Goal: Task Accomplishment & Management: Use online tool/utility

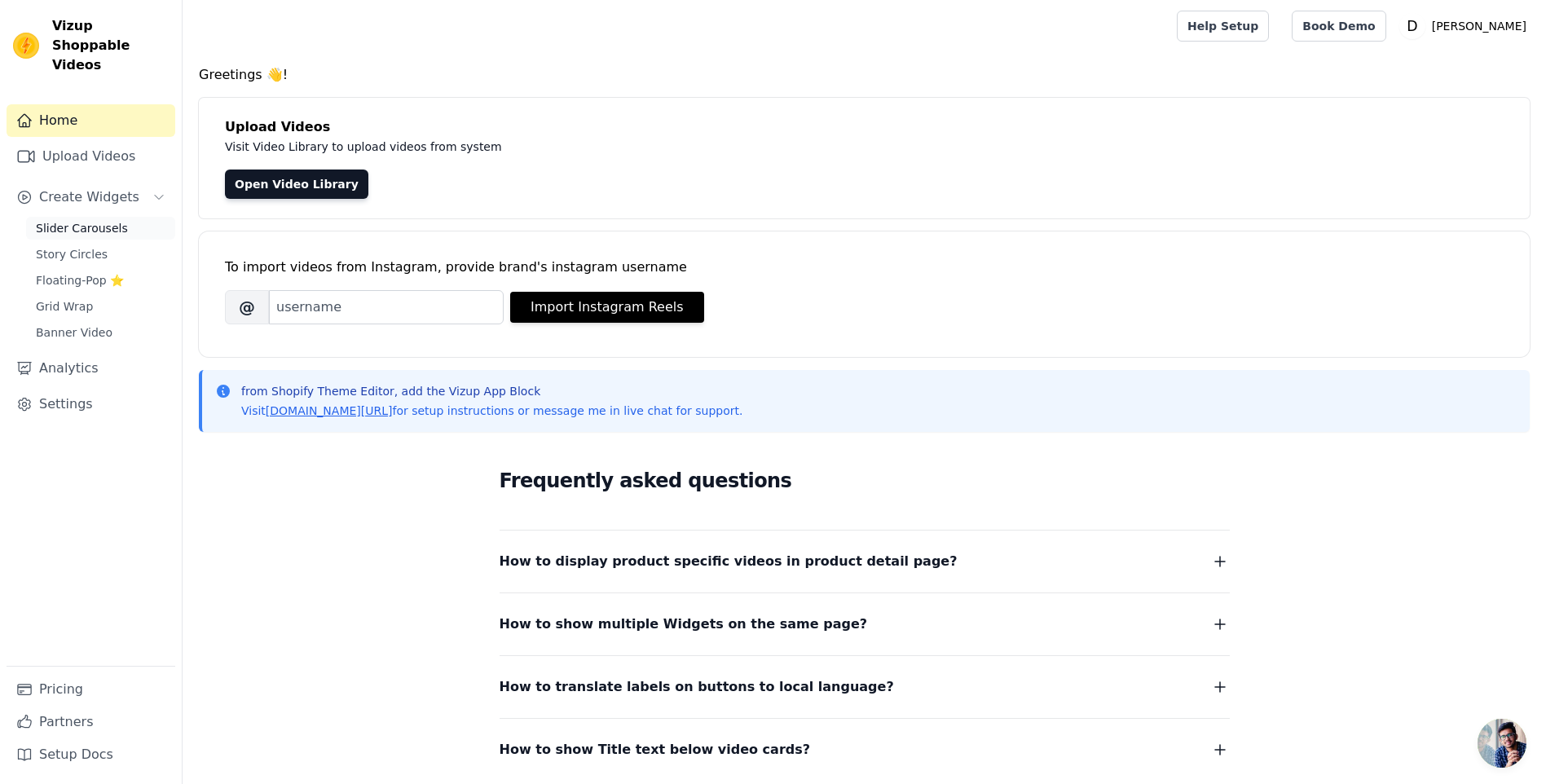
click at [86, 220] on span "Slider Carousels" at bounding box center [82, 227] width 92 height 16
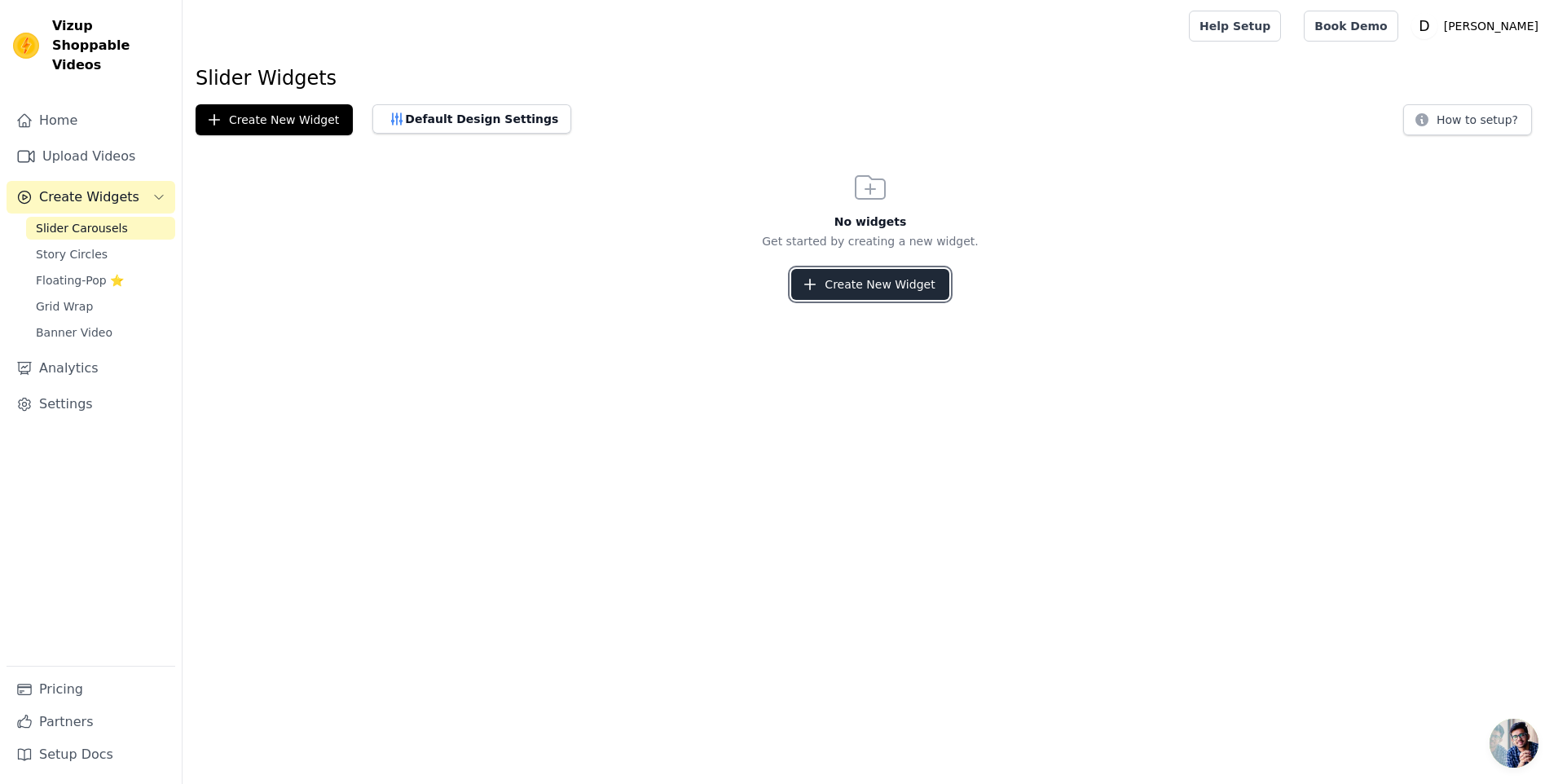
click at [854, 288] on button "Create New Widget" at bounding box center [869, 284] width 157 height 31
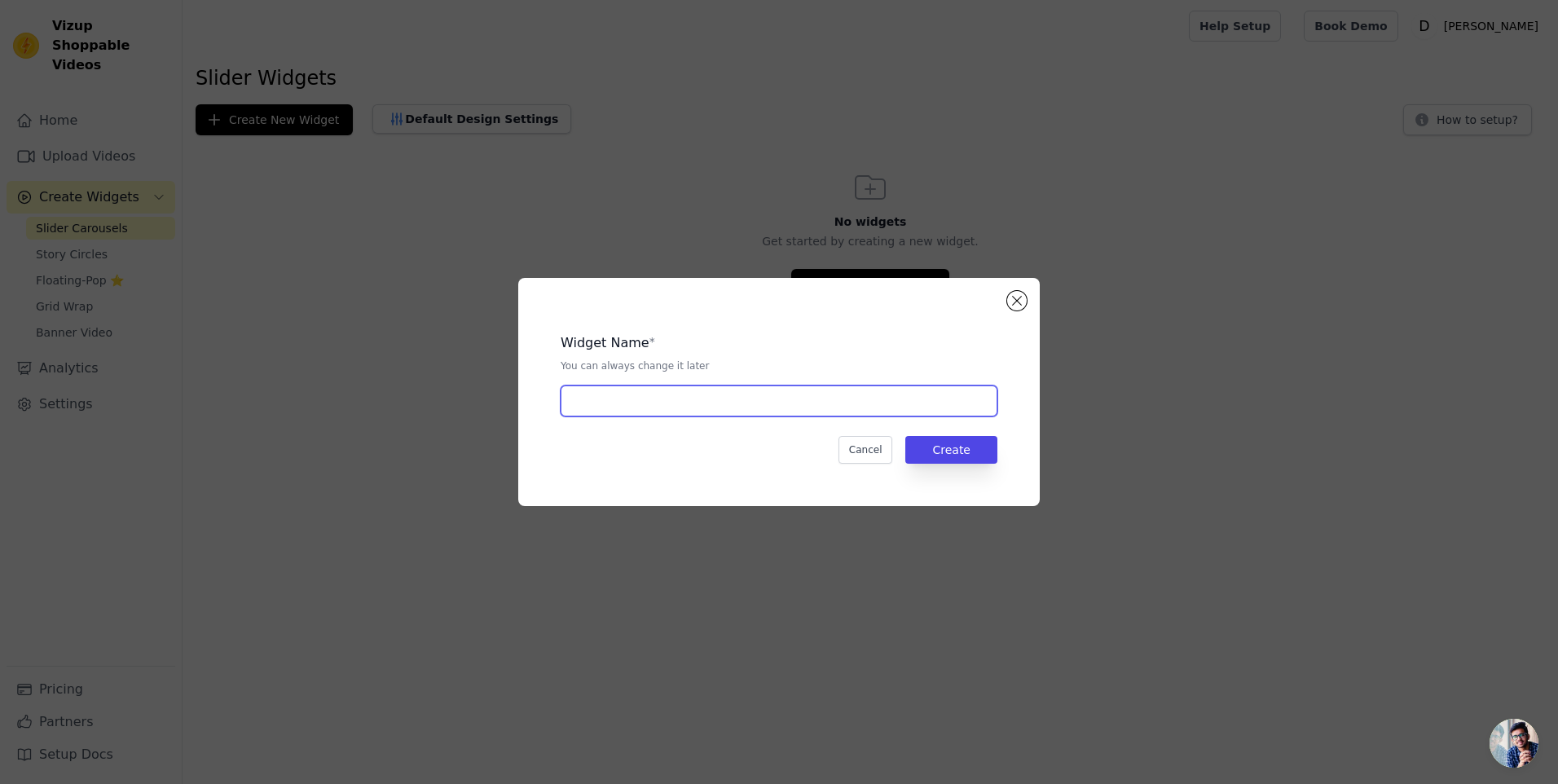
click at [693, 389] on input "text" at bounding box center [779, 400] width 437 height 31
type input "Testimonios"
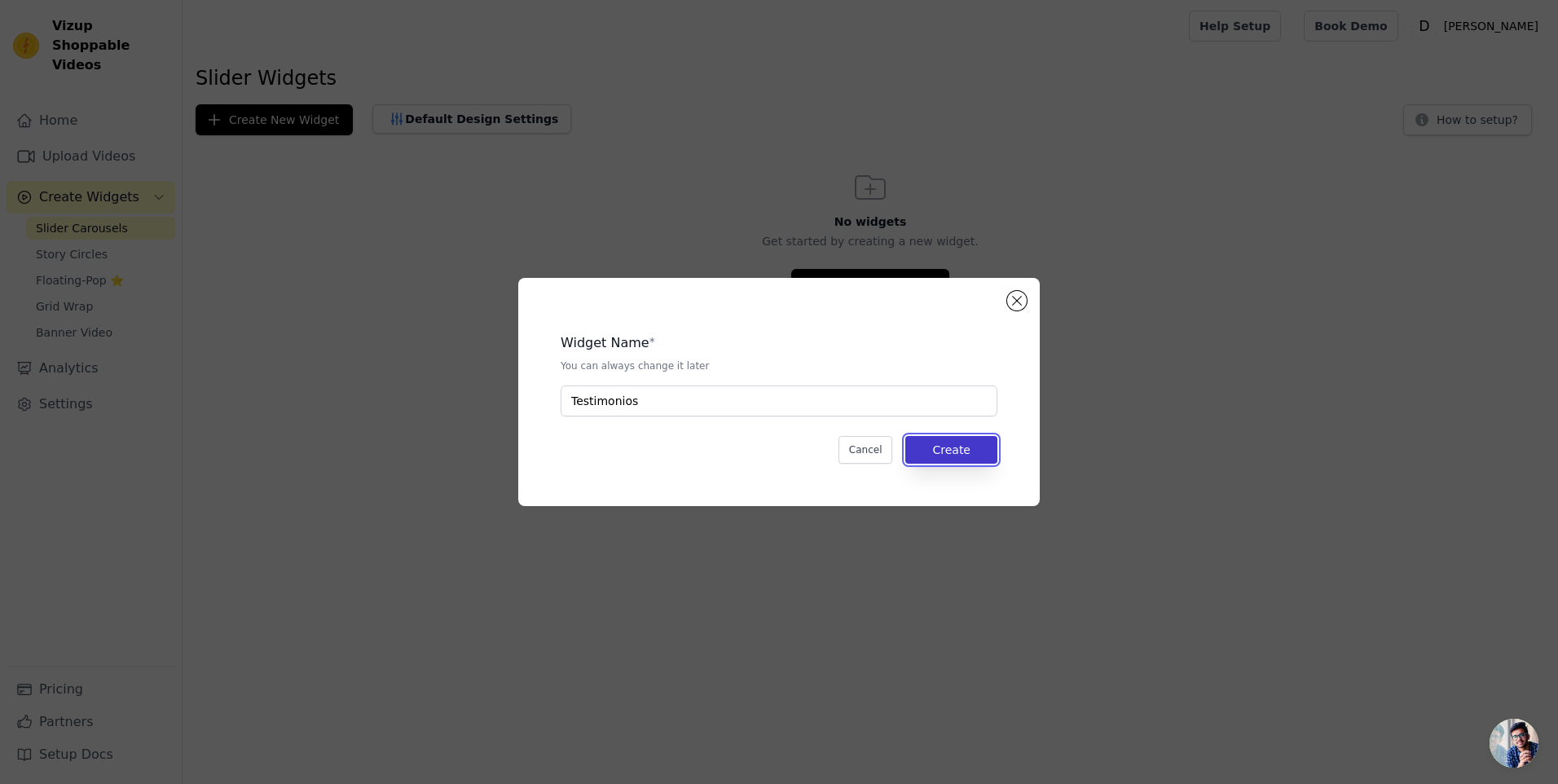
click at [945, 462] on button "Create" at bounding box center [951, 450] width 92 height 28
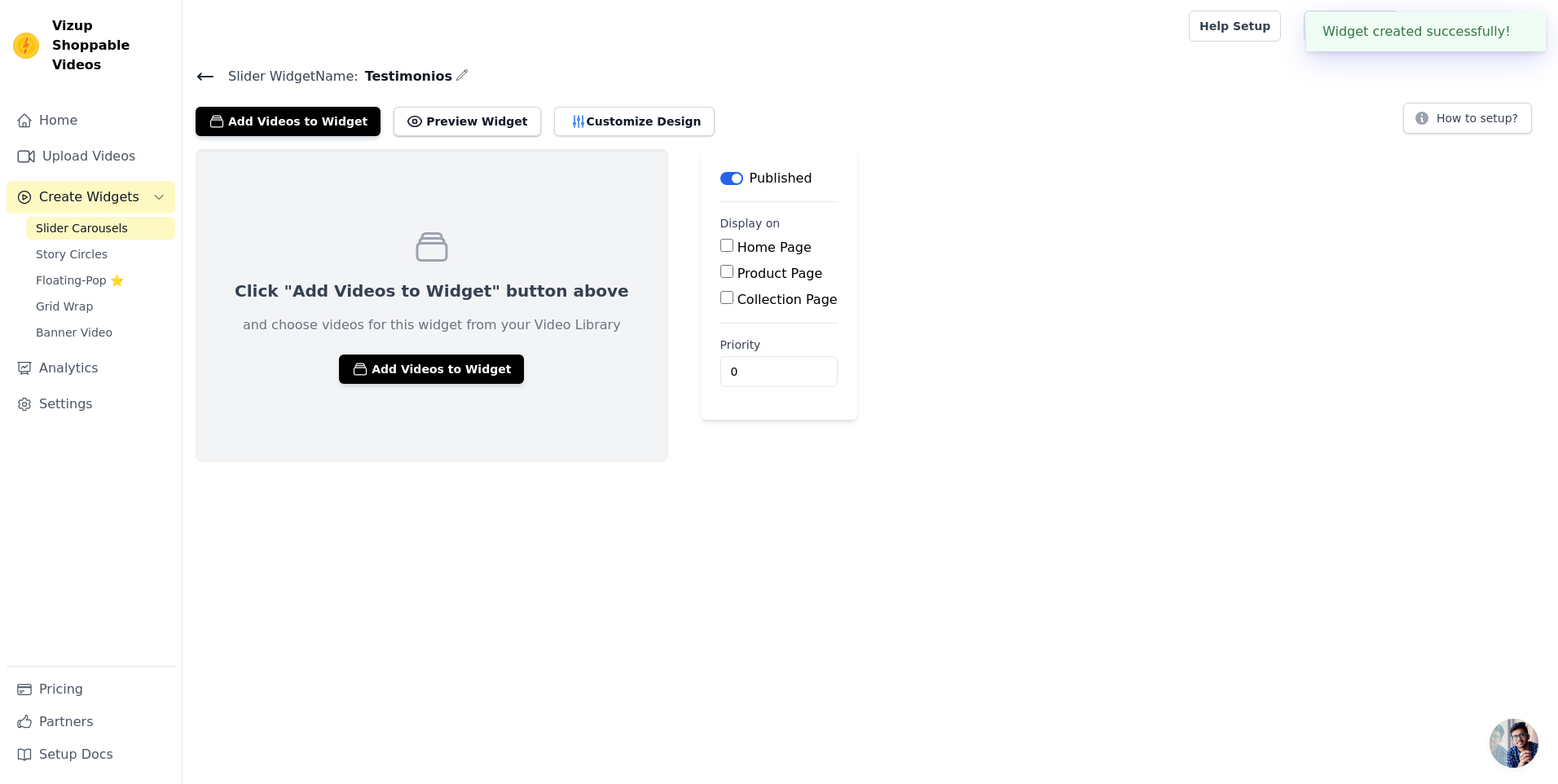
click at [456, 77] on icon "button" at bounding box center [462, 75] width 13 height 13
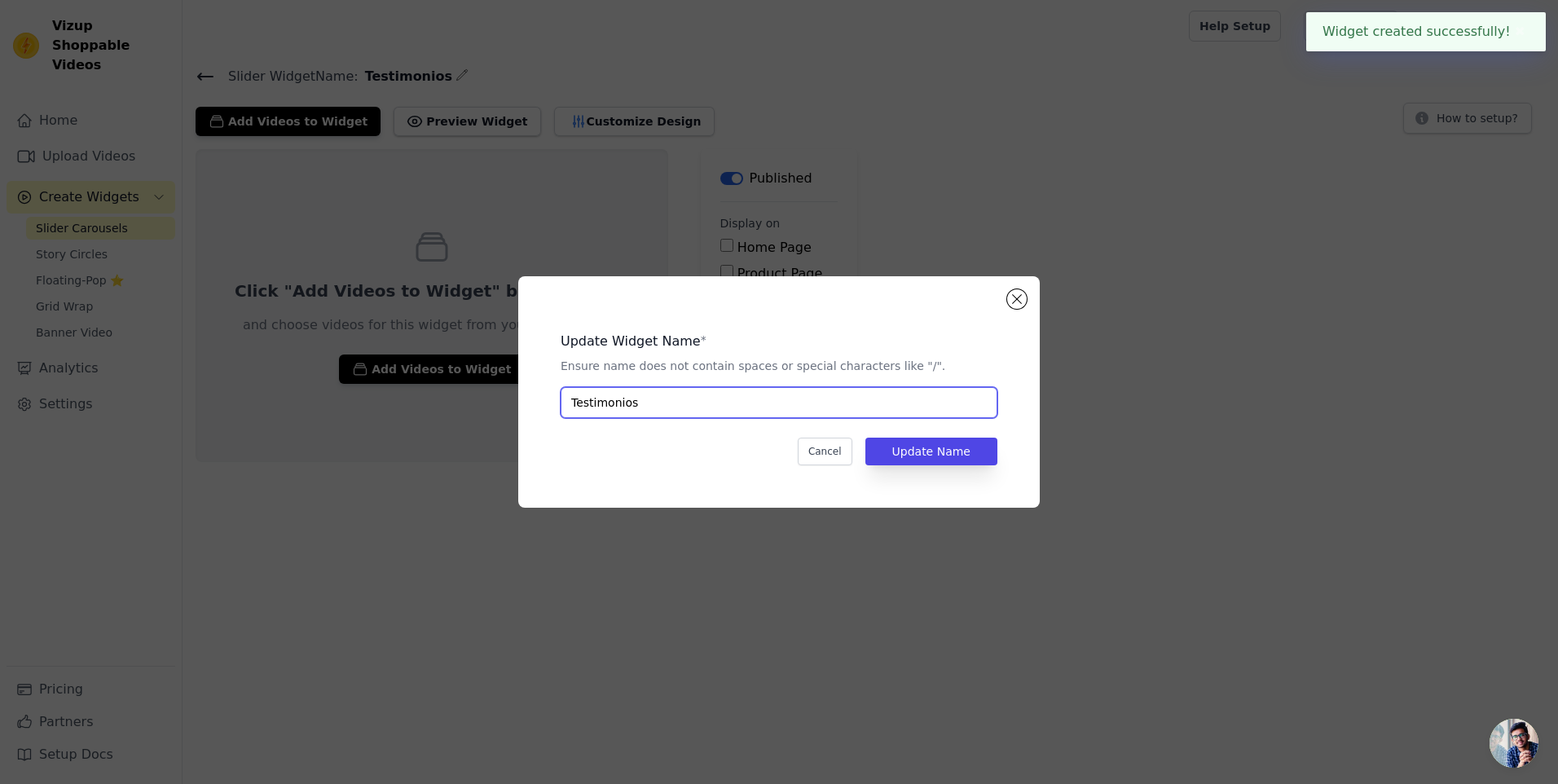
click at [767, 387] on input "Testimonios" at bounding box center [779, 402] width 437 height 31
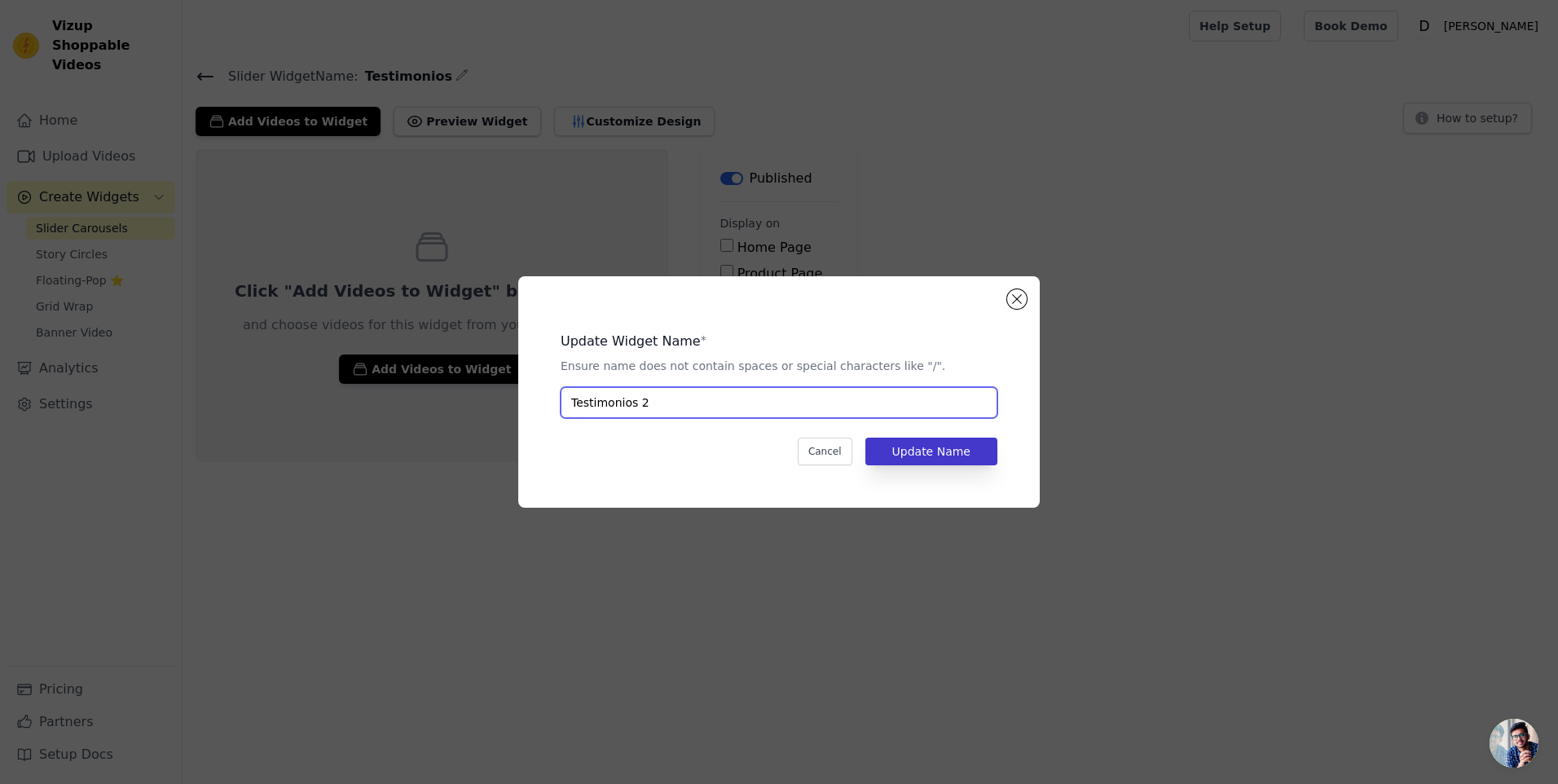
type input "Testimonios 2"
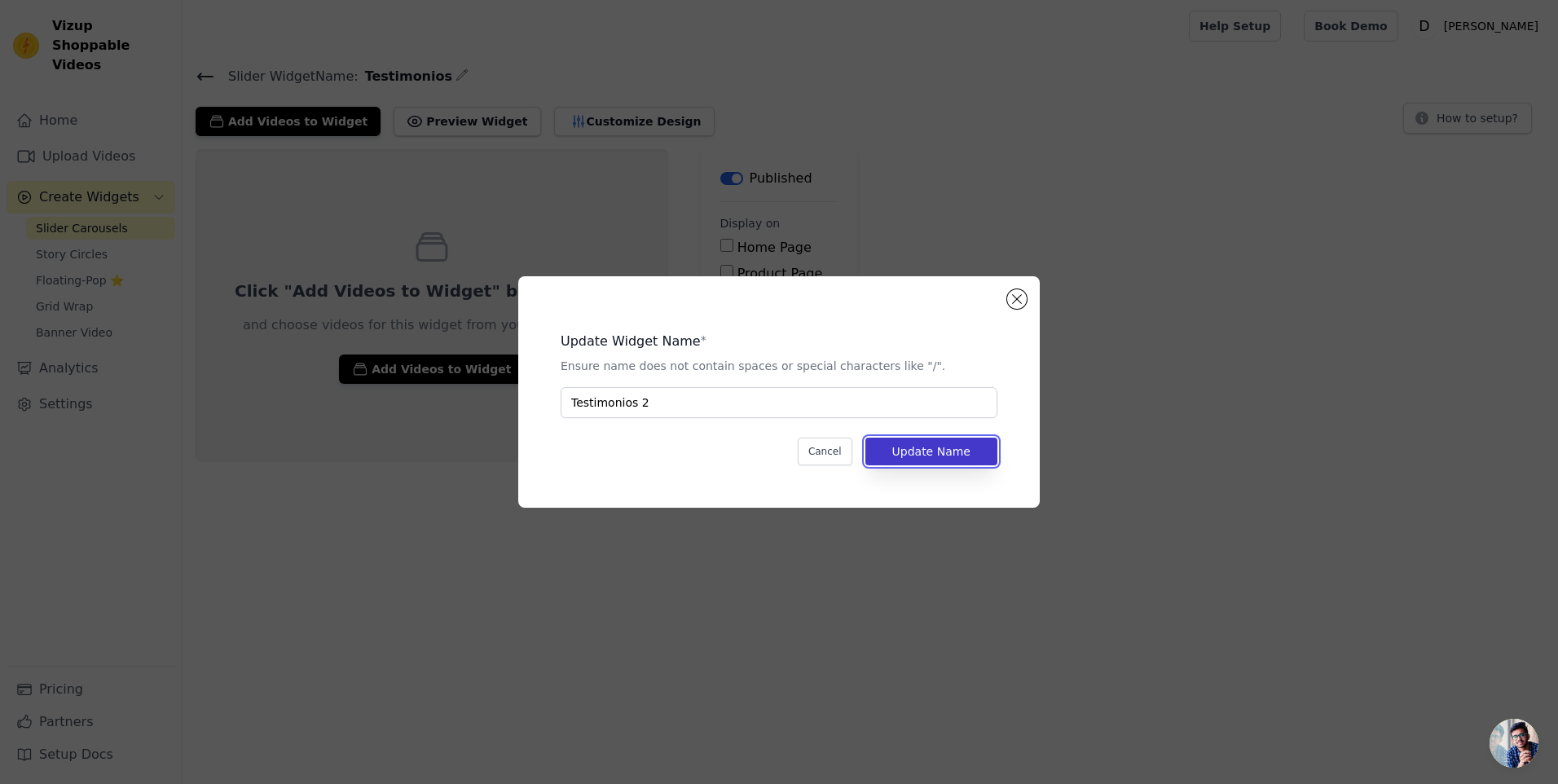
click at [921, 462] on button "Update Name" at bounding box center [932, 451] width 132 height 28
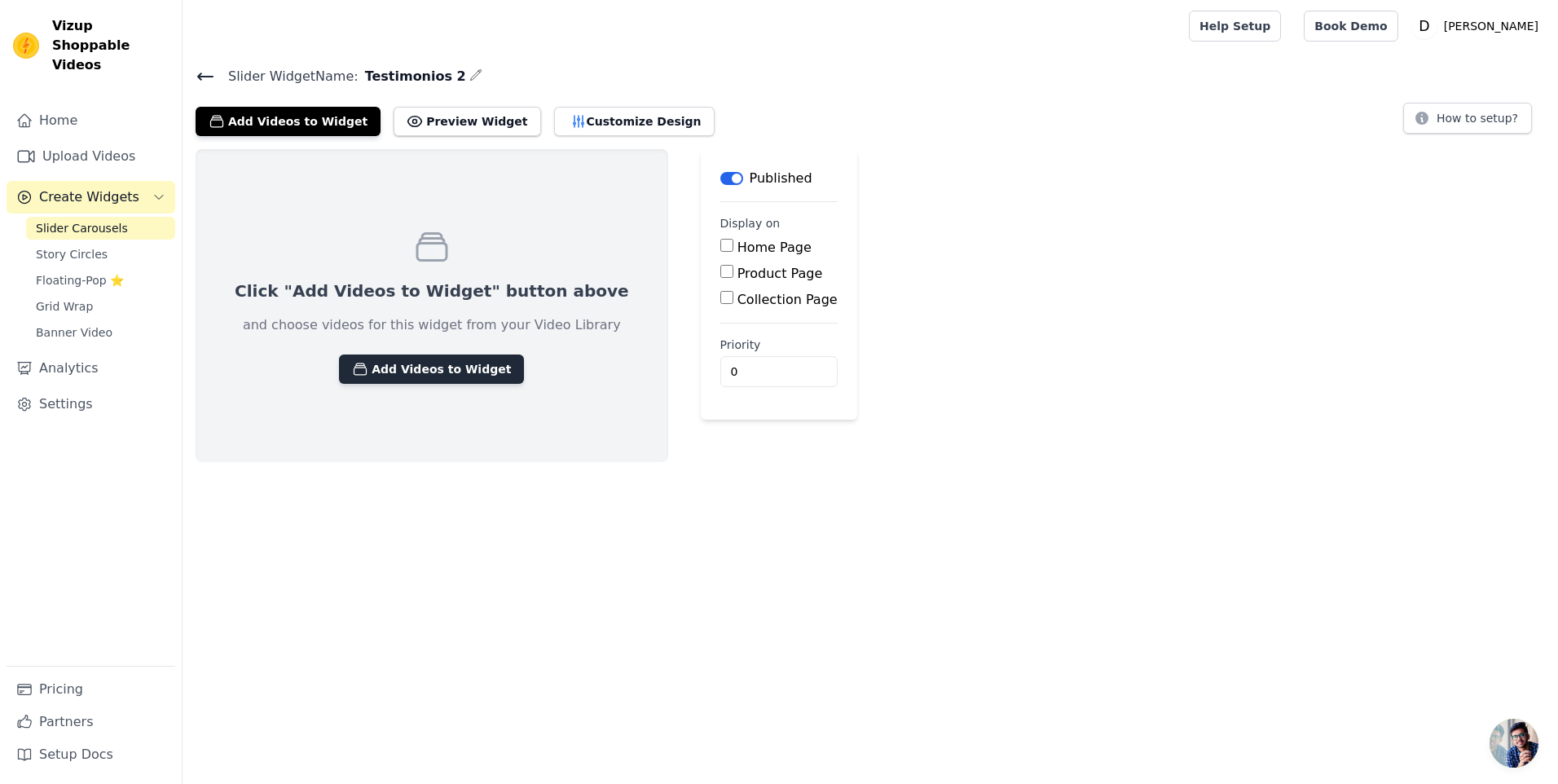
click at [367, 375] on button "Add Videos to Widget" at bounding box center [431, 369] width 185 height 30
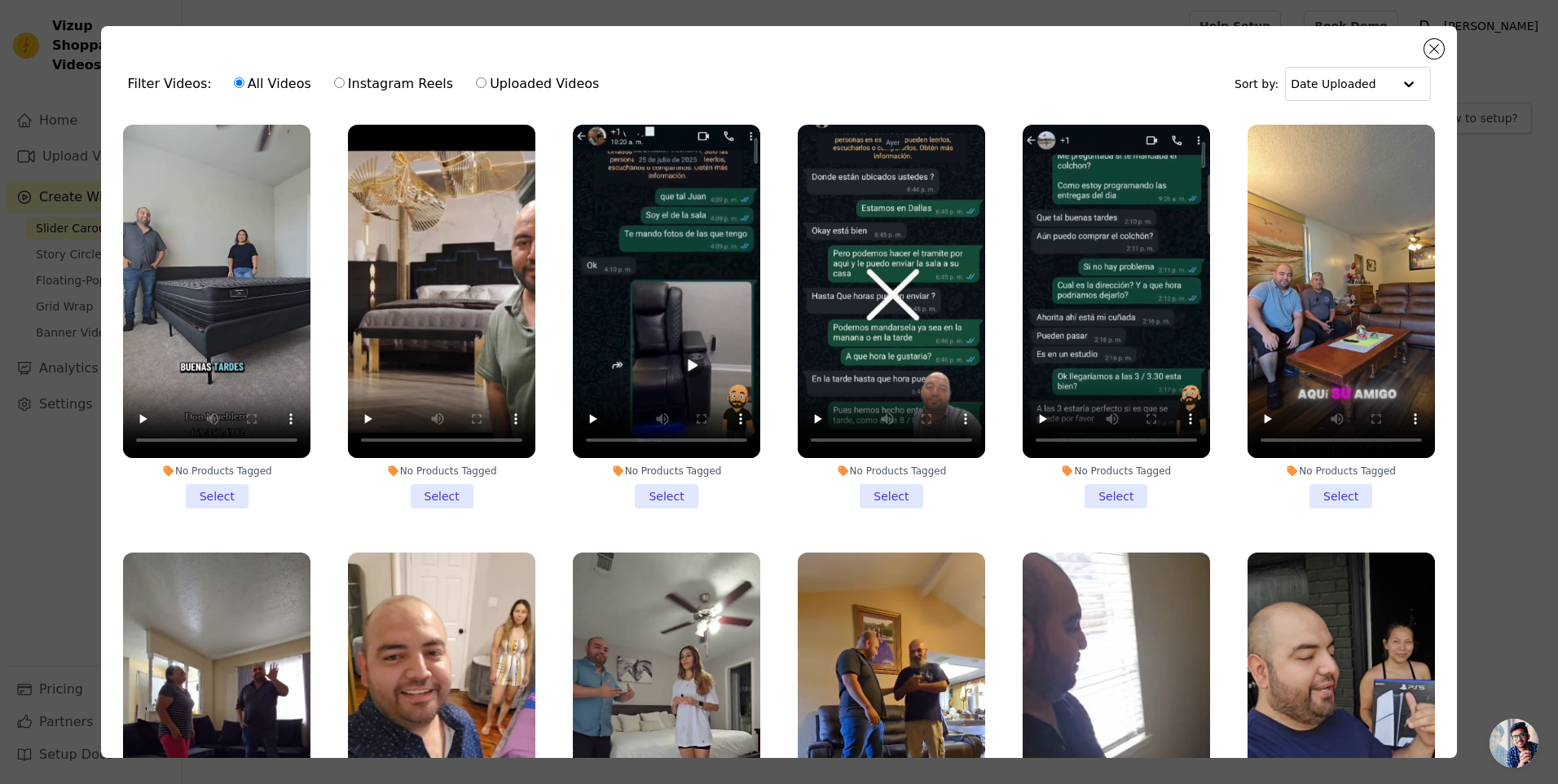
click at [215, 491] on li "No Products Tagged Select" at bounding box center [216, 316] width 188 height 384
click at [0, 0] on input "No Products Tagged Select" at bounding box center [0, 0] width 0 height 0
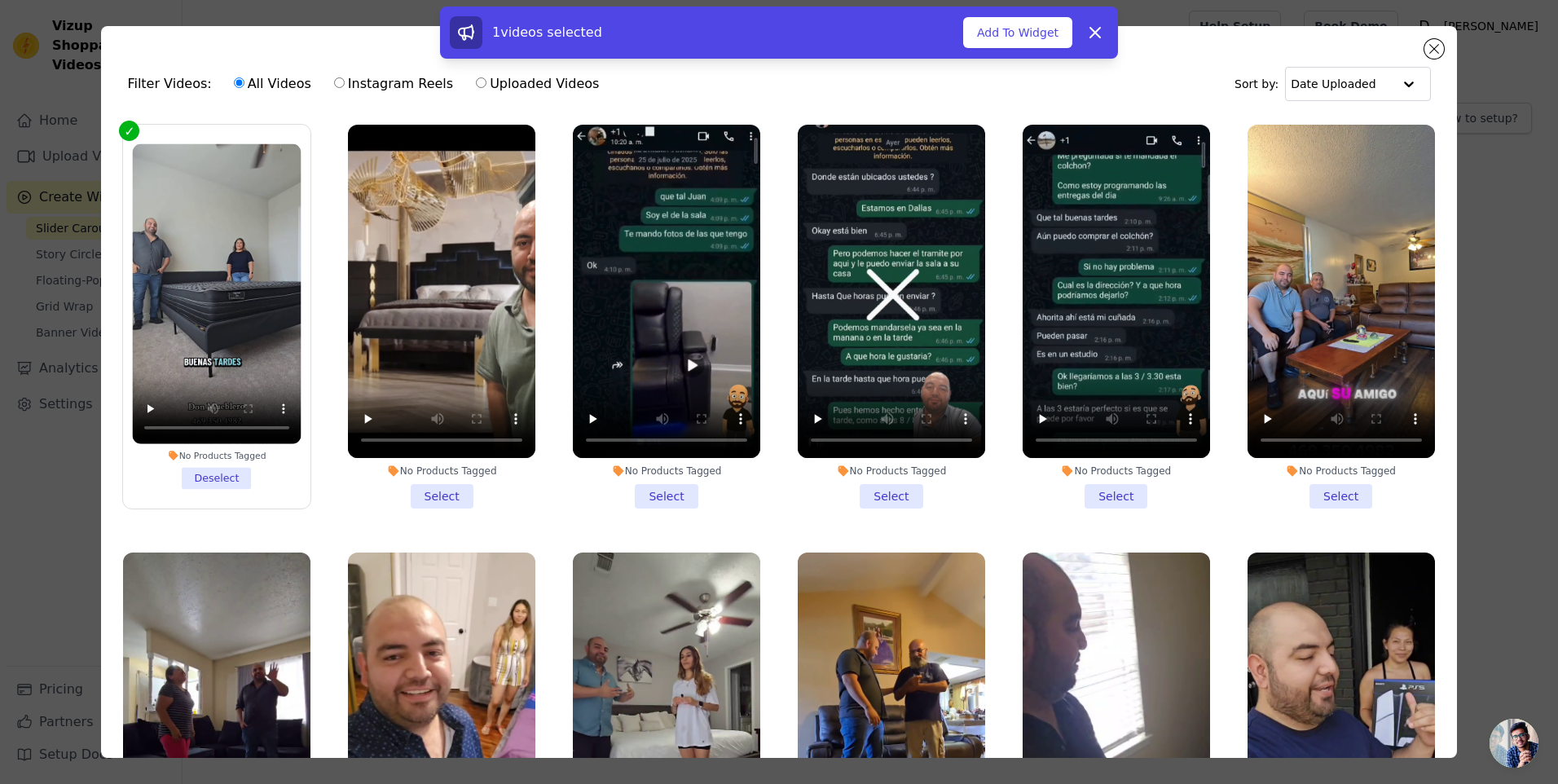
click at [447, 497] on li "No Products Tagged Select" at bounding box center [441, 316] width 188 height 384
click at [0, 0] on input "No Products Tagged Select" at bounding box center [0, 0] width 0 height 0
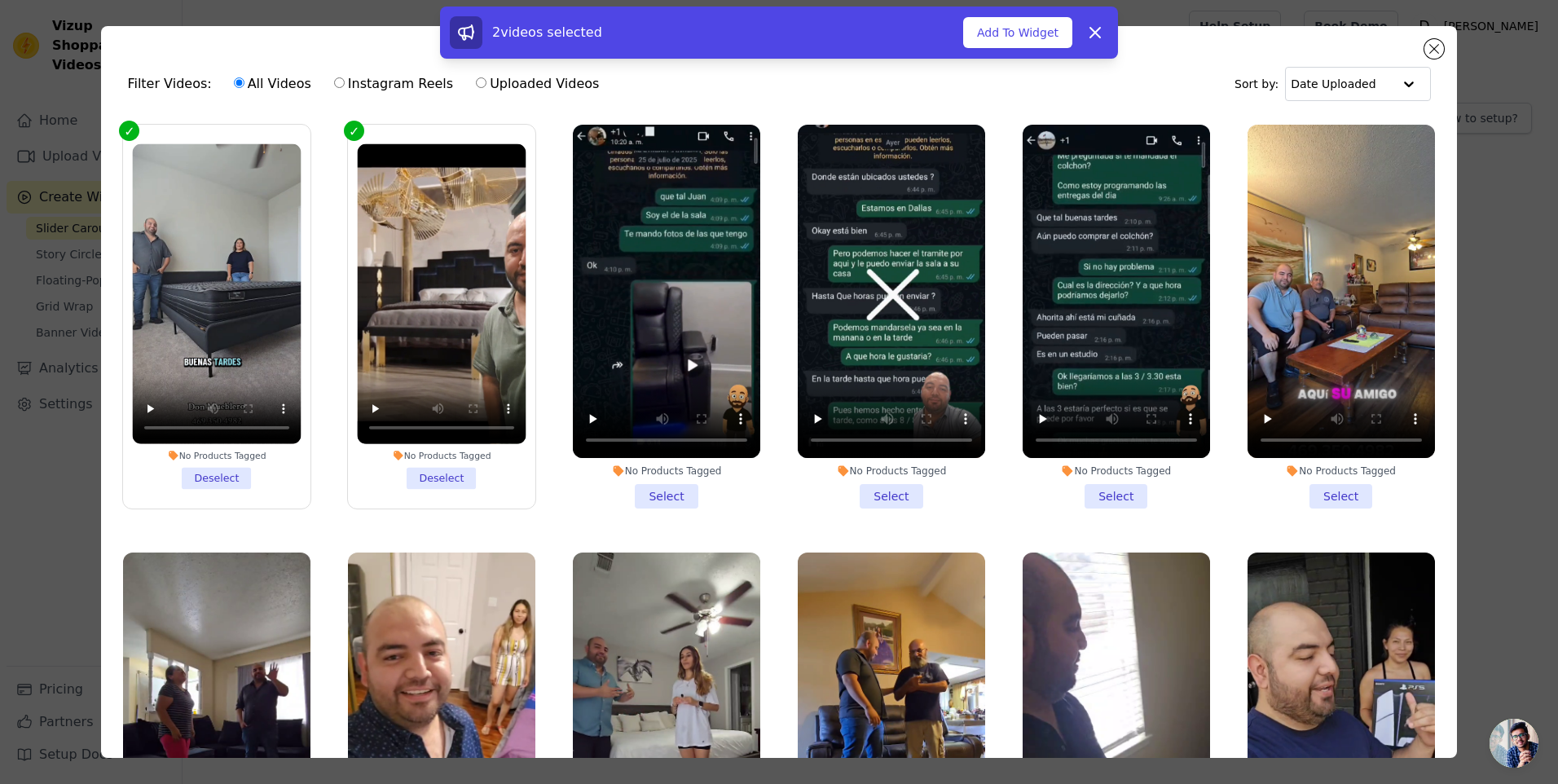
click at [666, 491] on li "No Products Tagged Select" at bounding box center [666, 316] width 188 height 384
click at [0, 0] on input "No Products Tagged Select" at bounding box center [0, 0] width 0 height 0
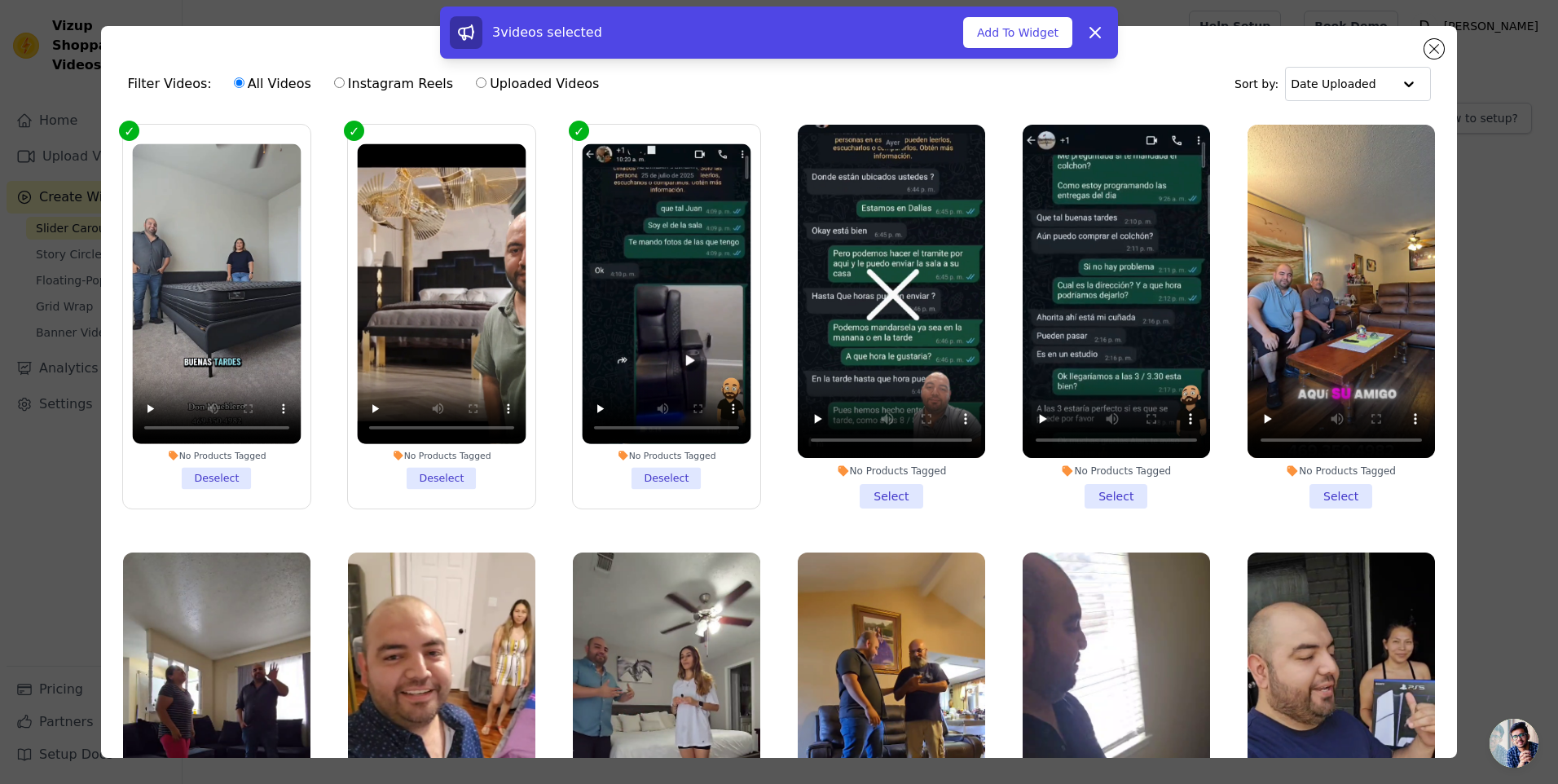
click at [853, 491] on li "No Products Tagged Select" at bounding box center [891, 316] width 188 height 384
click at [0, 0] on input "No Products Tagged Select" at bounding box center [0, 0] width 0 height 0
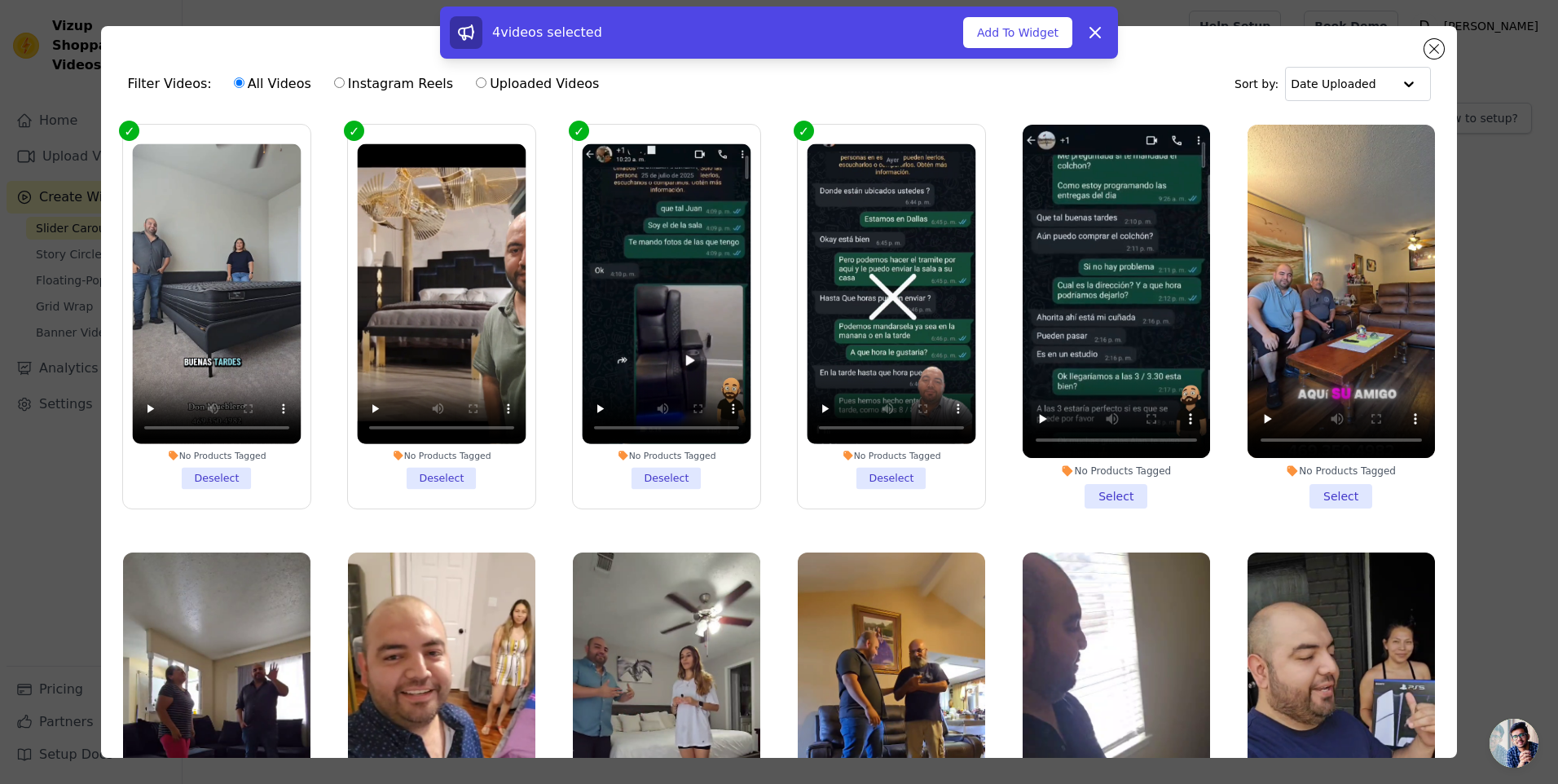
click at [1112, 496] on li "No Products Tagged Select" at bounding box center [1116, 316] width 188 height 384
drag, startPoint x: 1112, startPoint y: 496, endPoint x: 1333, endPoint y: 498, distance: 221.0
click at [1333, 498] on li "No Products Tagged Select" at bounding box center [1341, 316] width 188 height 384
click at [0, 0] on input "No Products Tagged Select" at bounding box center [0, 0] width 0 height 0
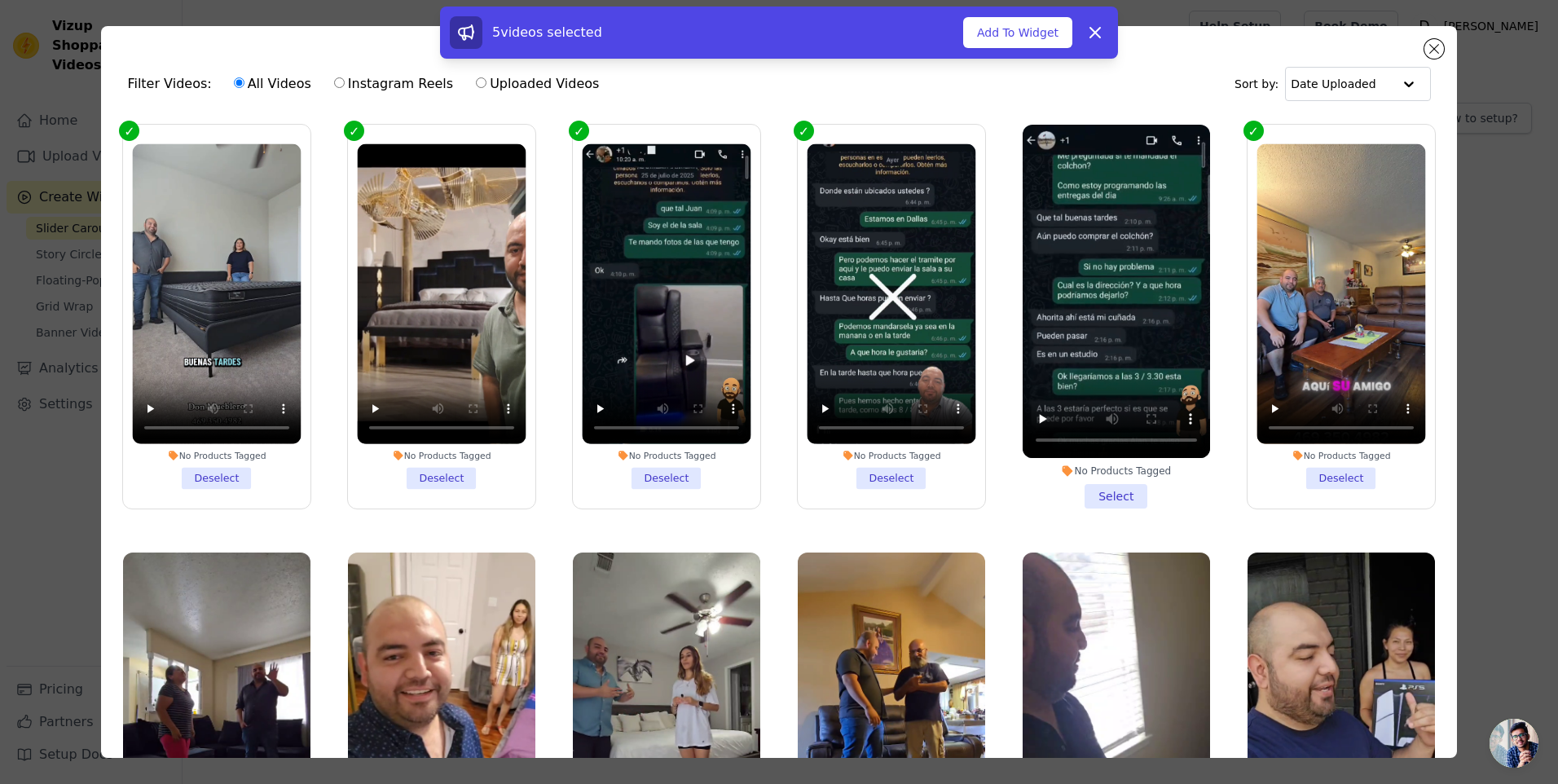
scroll to position [326, 0]
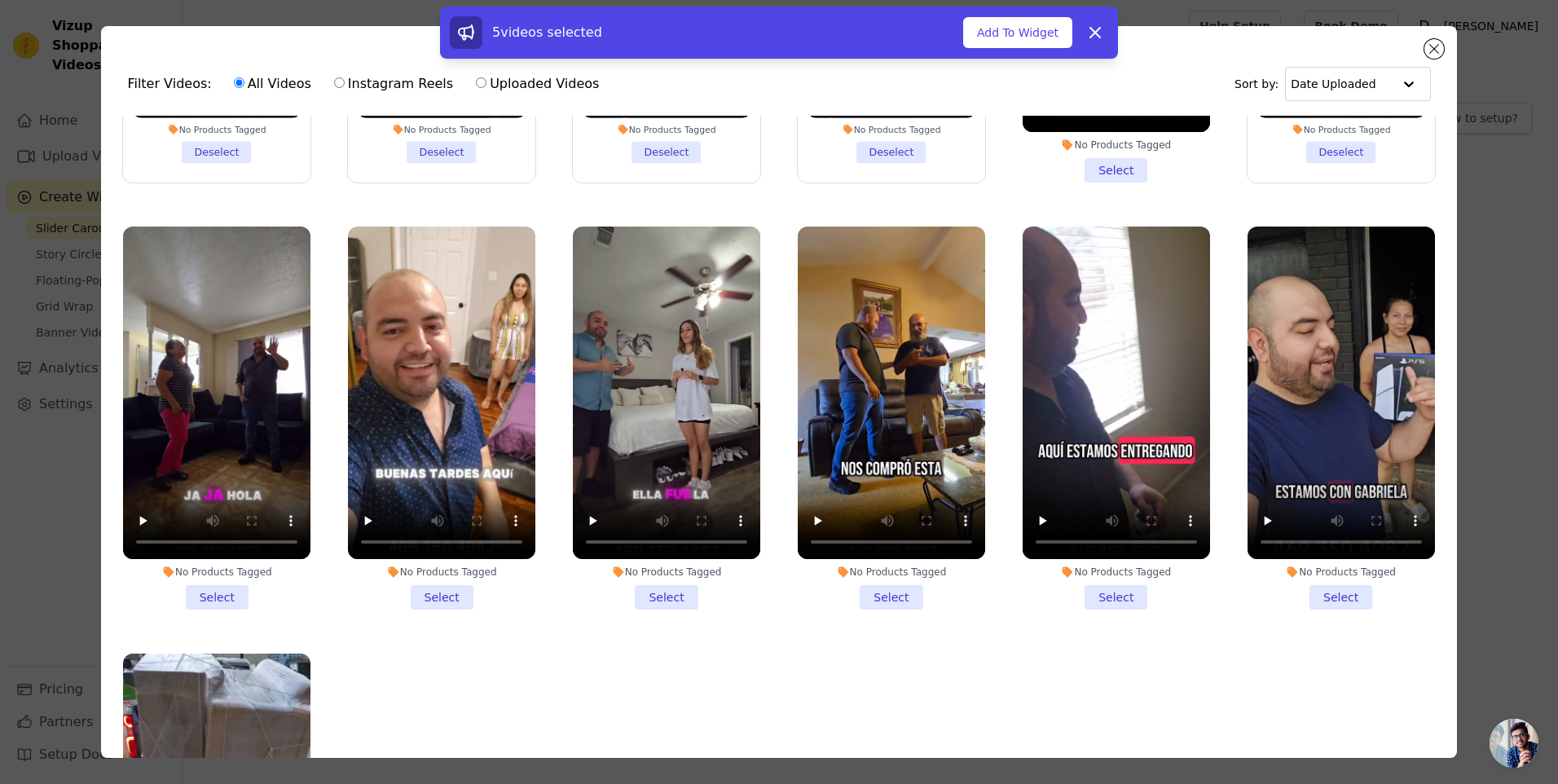
click at [1330, 576] on li "No Products Tagged Select" at bounding box center [1341, 418] width 188 height 384
click at [0, 0] on input "No Products Tagged Select" at bounding box center [0, 0] width 0 height 0
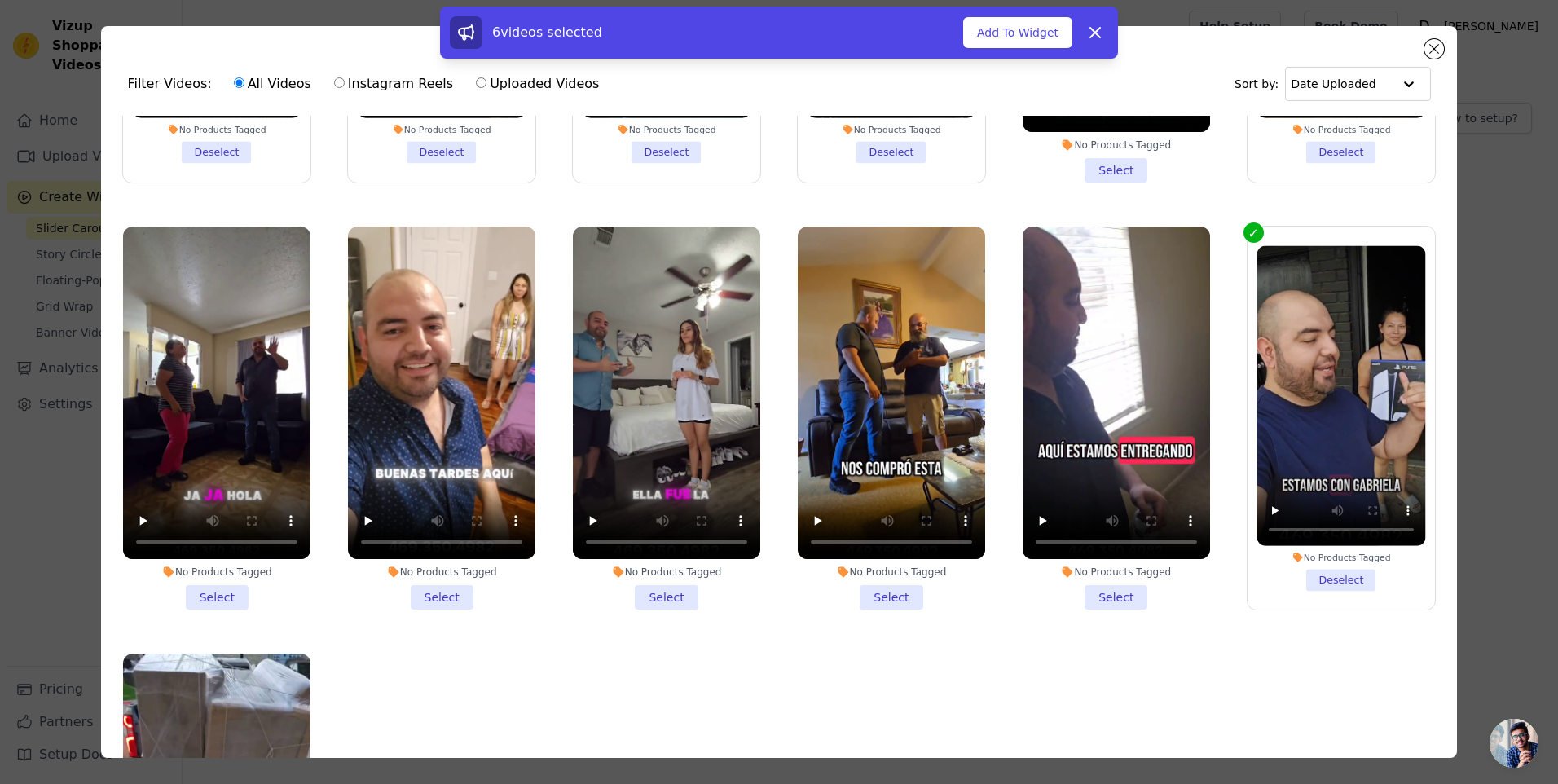
click at [1117, 585] on li "No Products Tagged Select" at bounding box center [1116, 418] width 188 height 384
click at [0, 0] on input "No Products Tagged Select" at bounding box center [0, 0] width 0 height 0
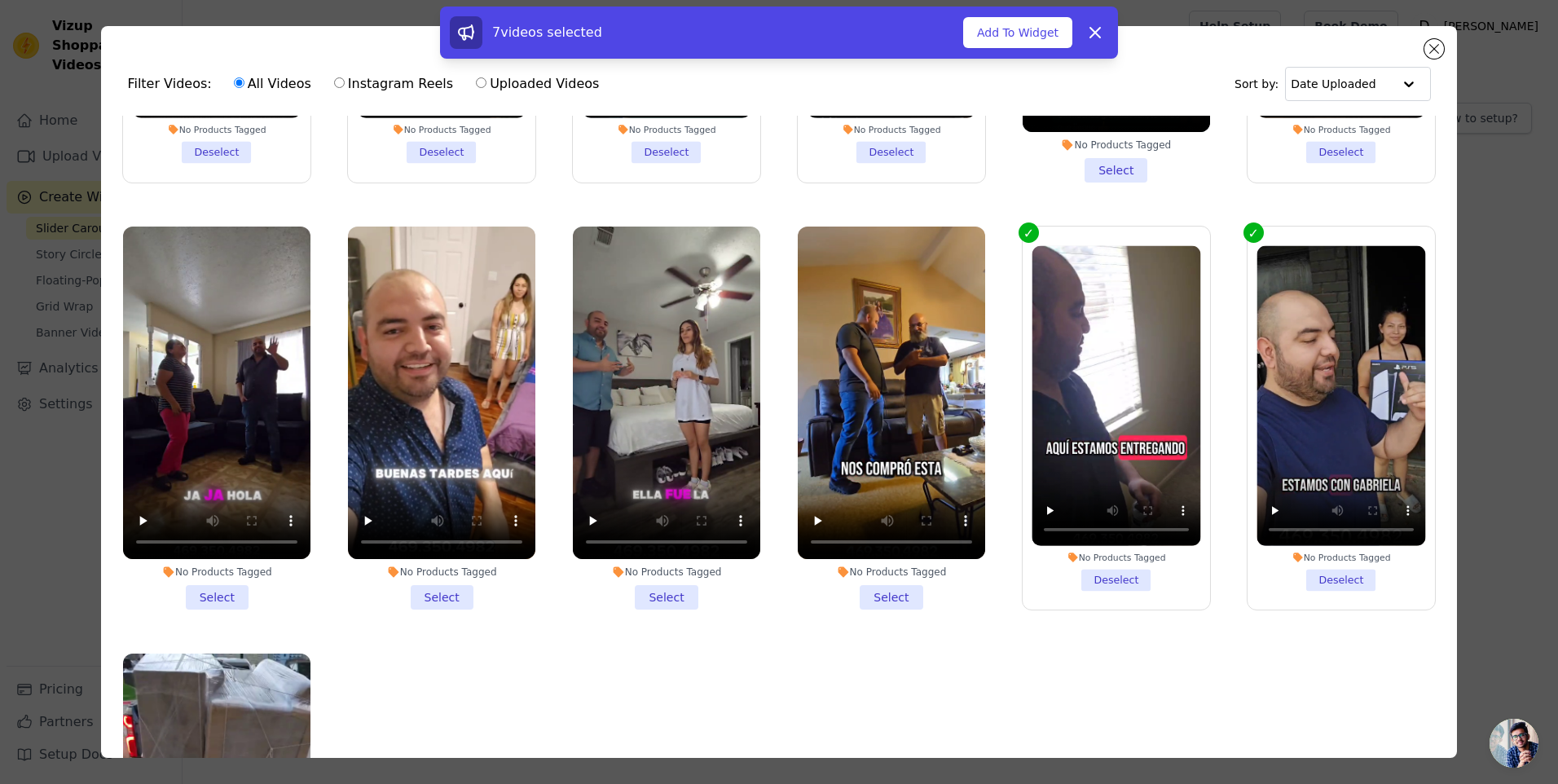
click at [909, 583] on li "No Products Tagged Select" at bounding box center [891, 418] width 188 height 384
click at [0, 0] on input "No Products Tagged Select" at bounding box center [0, 0] width 0 height 0
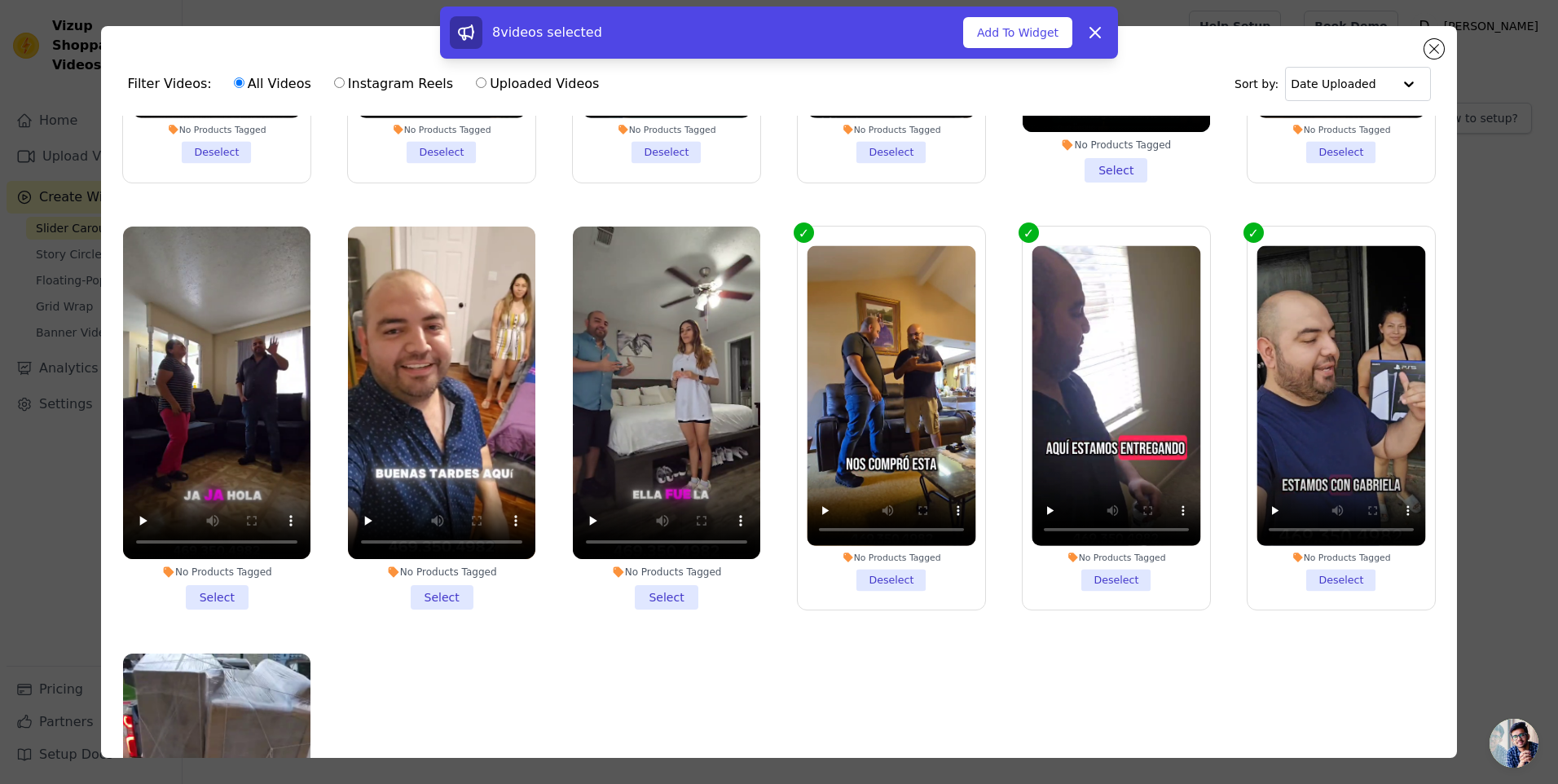
click at [650, 586] on li "No Products Tagged Select" at bounding box center [666, 418] width 188 height 384
click at [0, 0] on input "No Products Tagged Select" at bounding box center [0, 0] width 0 height 0
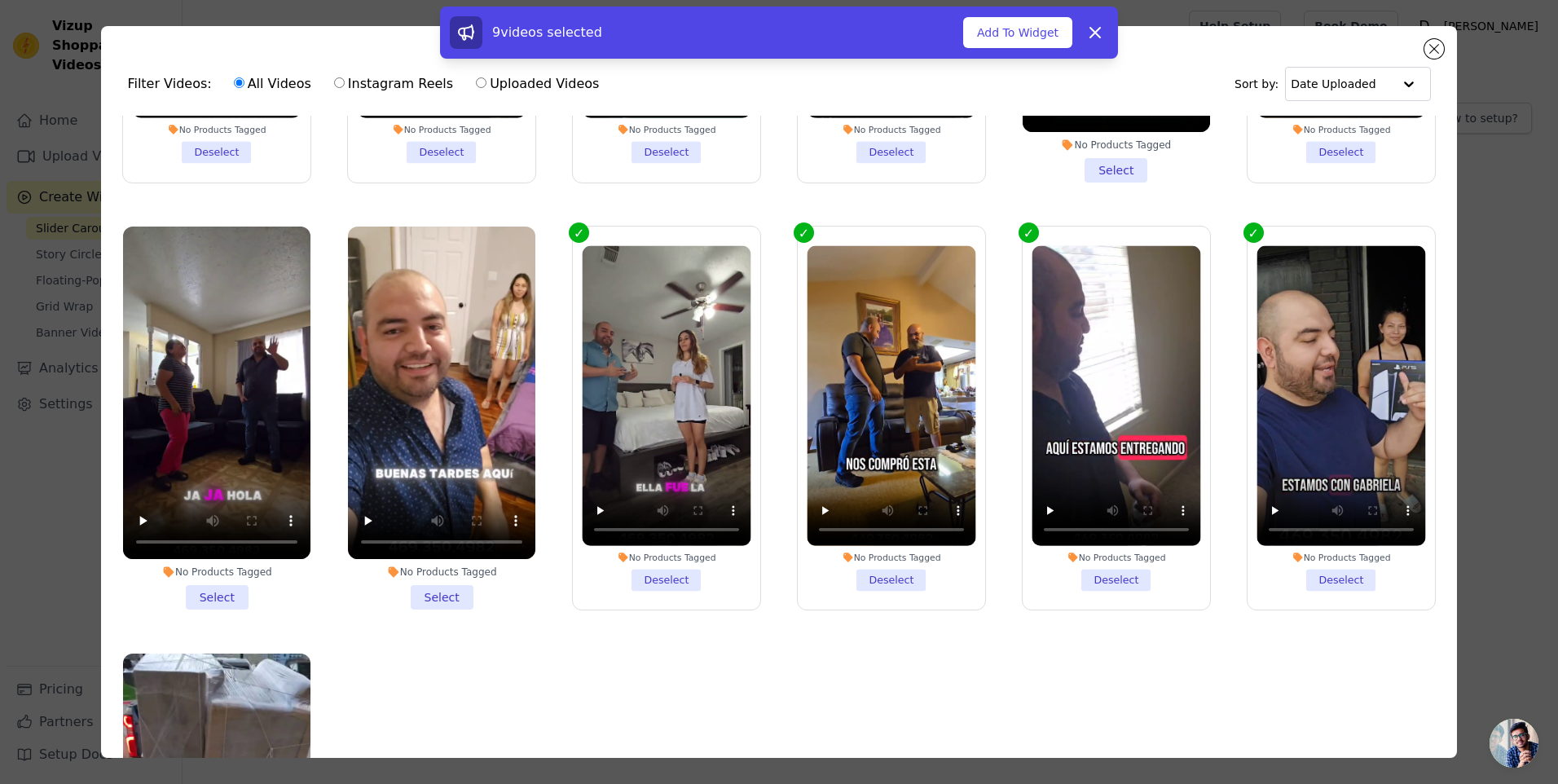
click at [446, 585] on li "No Products Tagged Select" at bounding box center [441, 418] width 188 height 384
click at [0, 0] on input "No Products Tagged Select" at bounding box center [0, 0] width 0 height 0
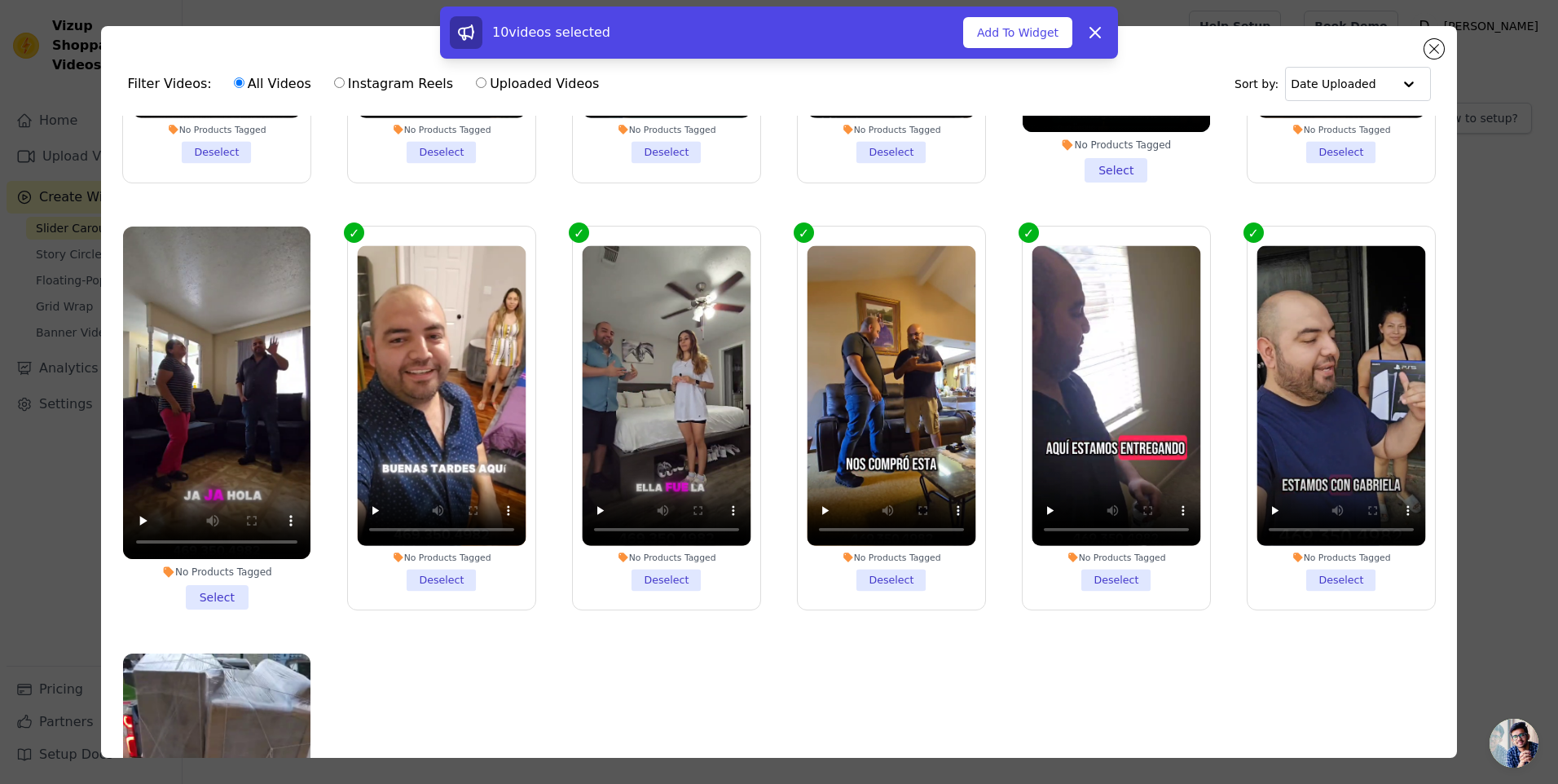
click at [215, 587] on li "No Products Tagged Select" at bounding box center [216, 418] width 188 height 384
click at [0, 0] on input "No Products Tagged Select" at bounding box center [0, 0] width 0 height 0
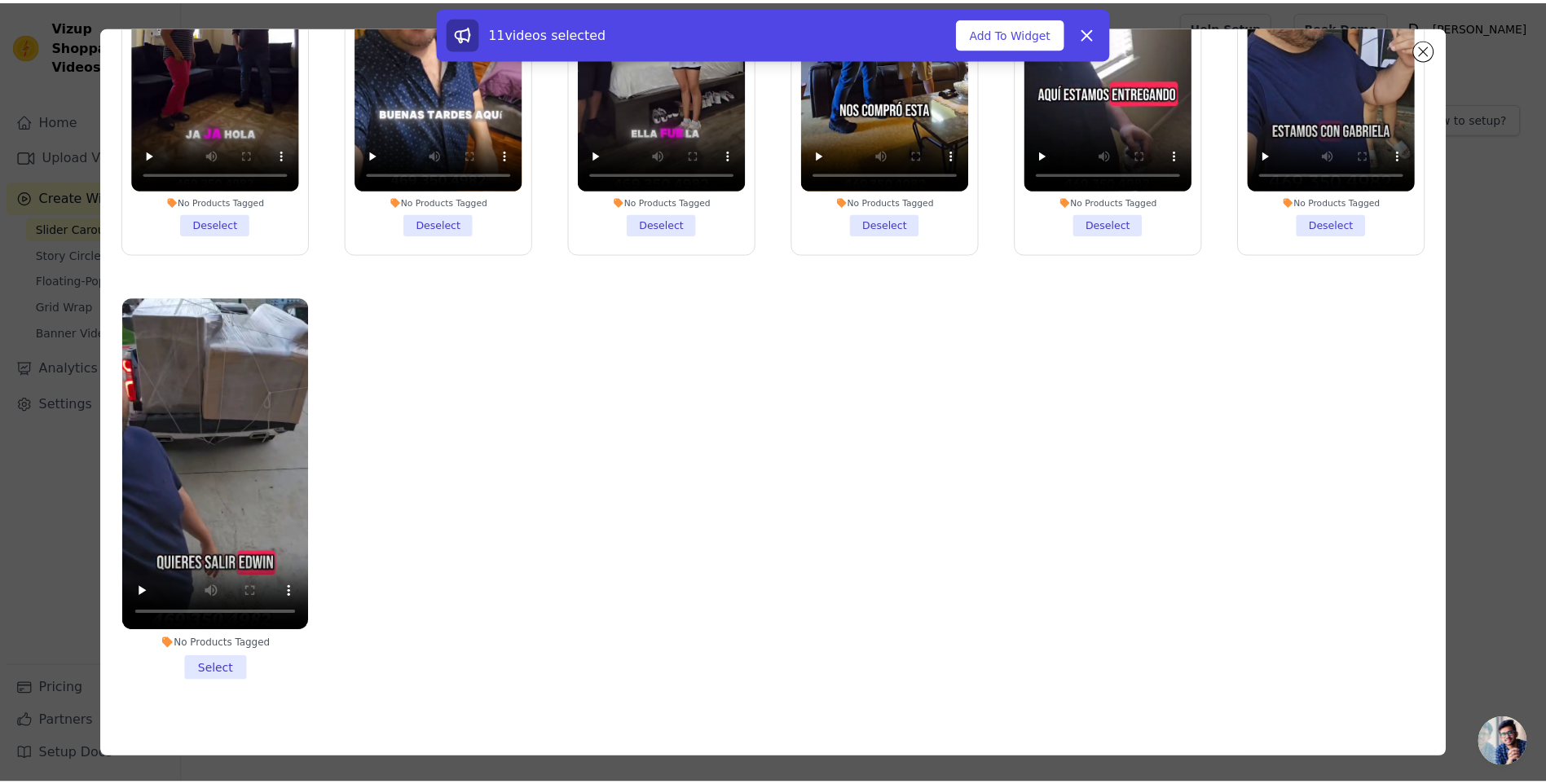
scroll to position [142, 0]
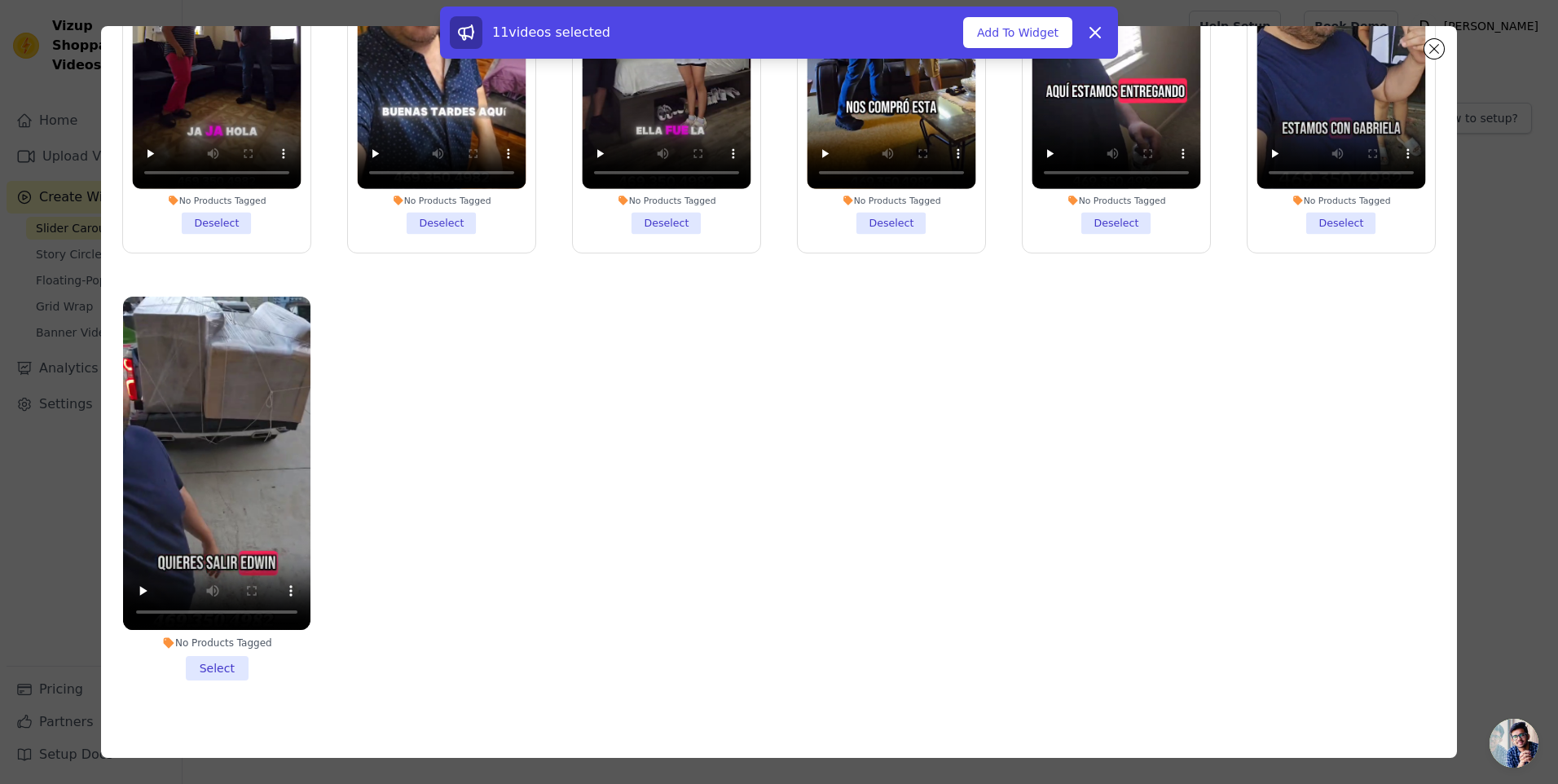
click at [221, 652] on li "No Products Tagged Select" at bounding box center [216, 488] width 188 height 384
click at [0, 0] on input "No Products Tagged Select" at bounding box center [0, 0] width 0 height 0
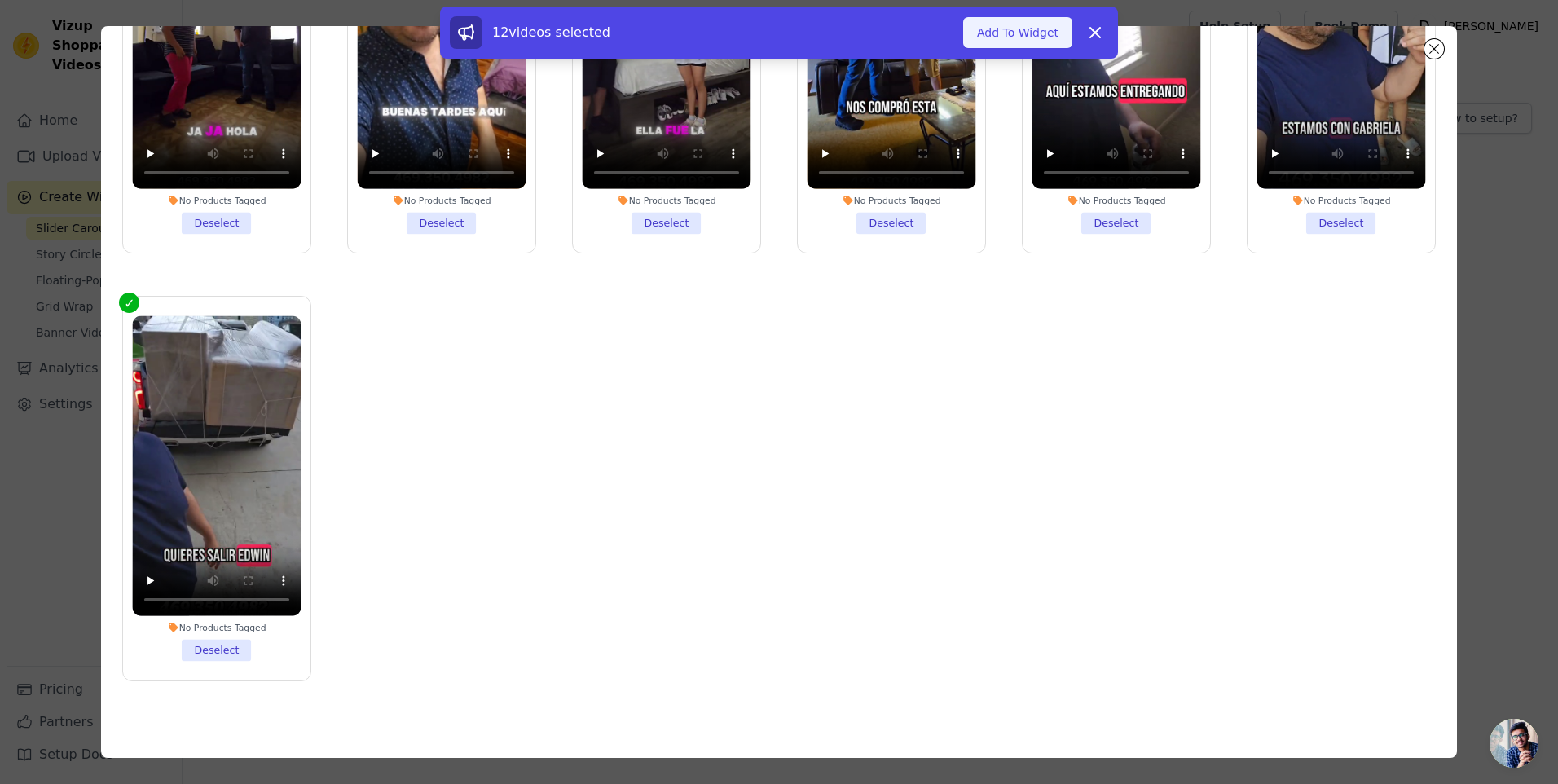
click at [1033, 36] on button "Add To Widget" at bounding box center [1017, 32] width 109 height 31
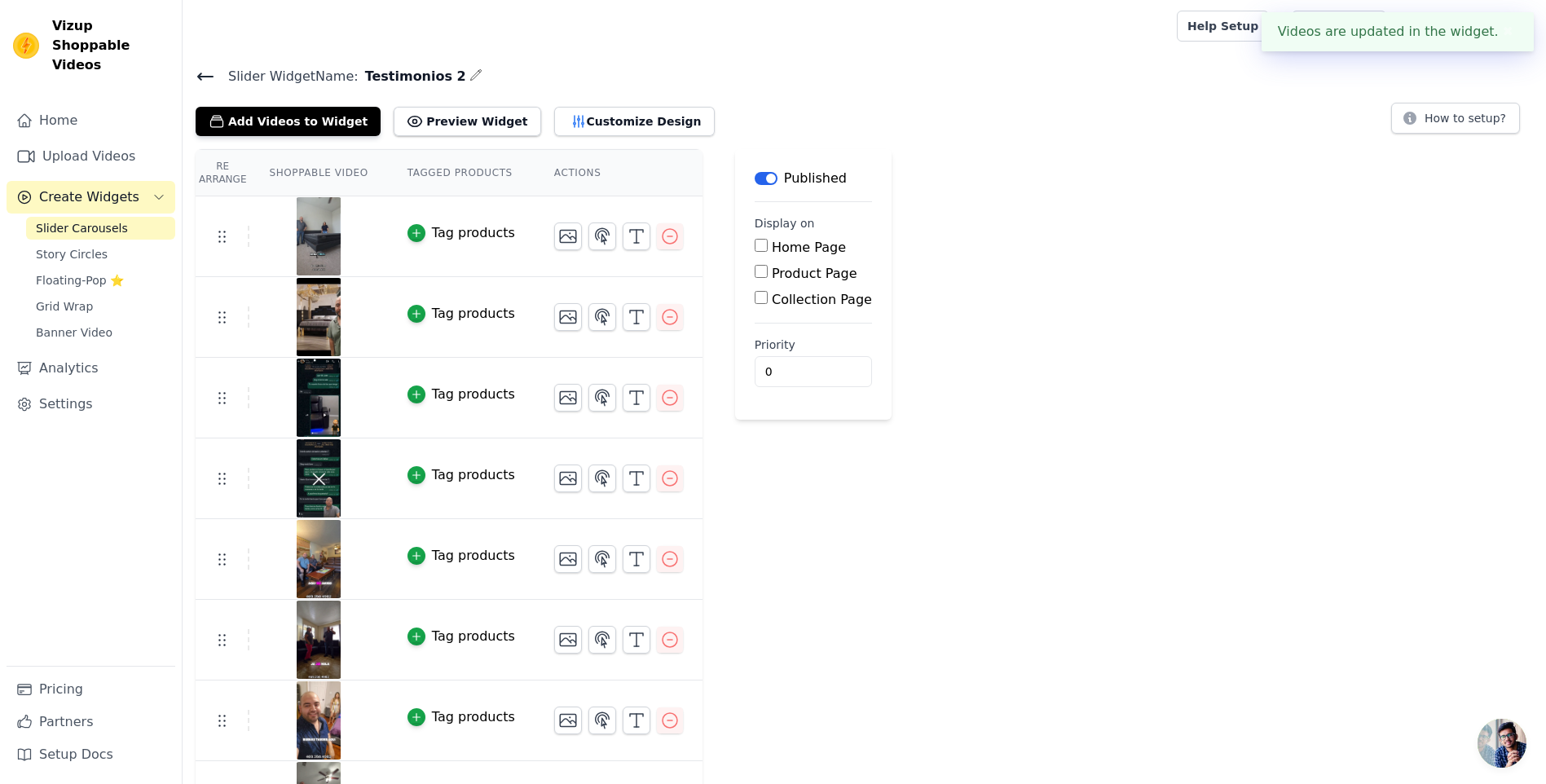
click at [755, 249] on input "Home Page" at bounding box center [761, 244] width 13 height 13
checkbox input "true"
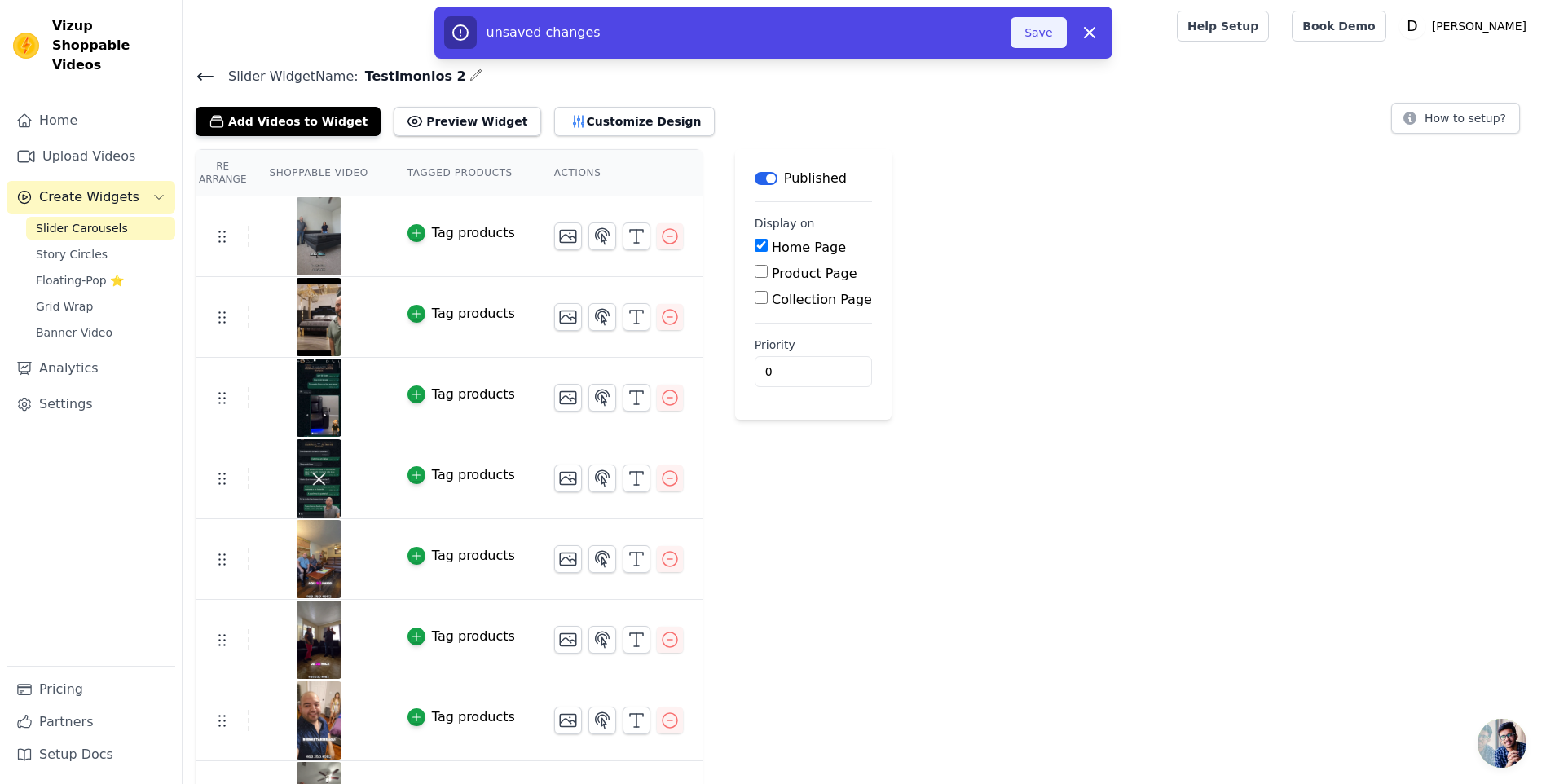
click at [1043, 40] on button "Save" at bounding box center [1037, 32] width 55 height 31
click at [1029, 35] on button "Save" at bounding box center [1037, 32] width 55 height 31
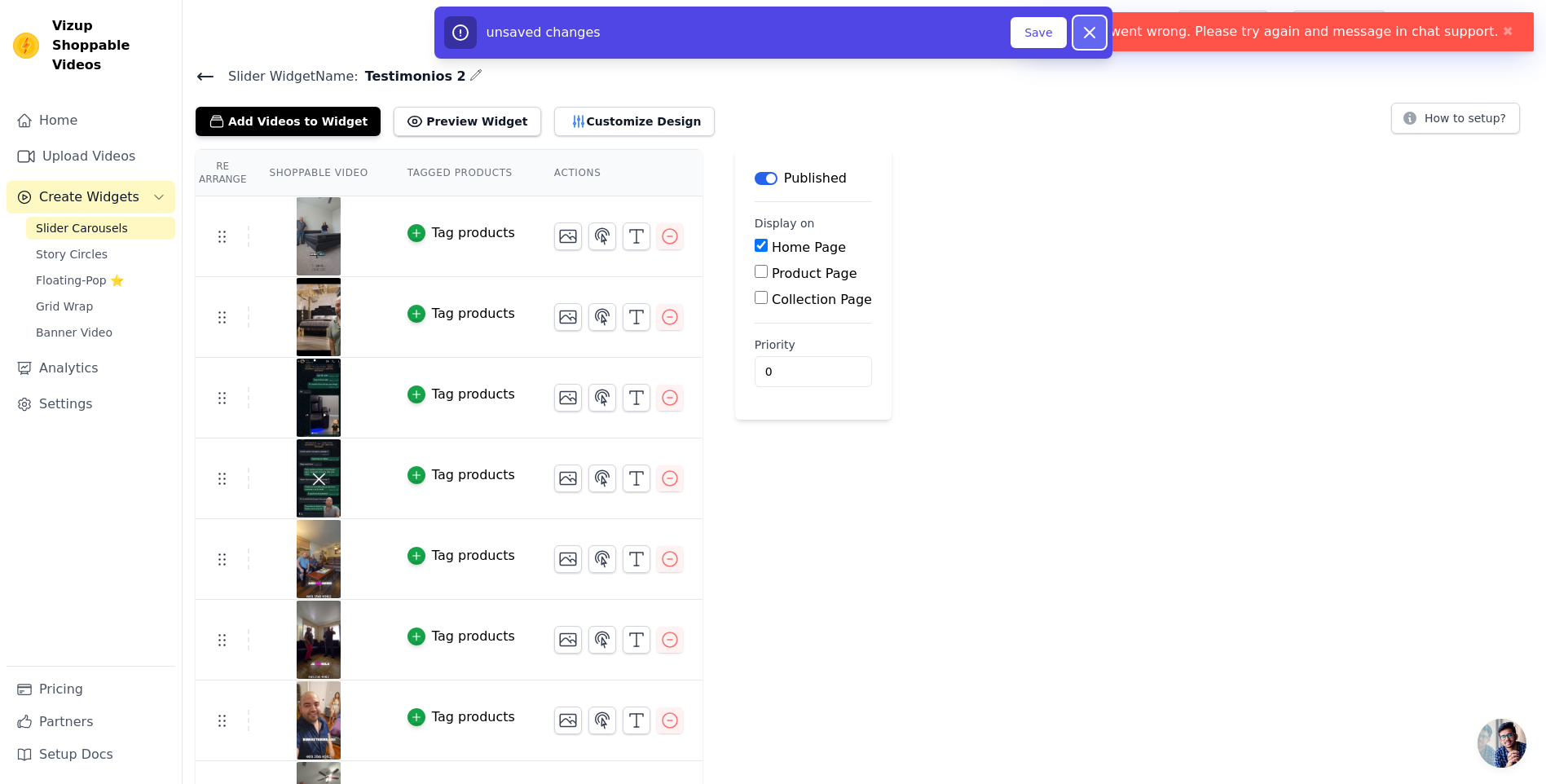
click at [1103, 31] on button "Dismiss" at bounding box center [1089, 32] width 32 height 32
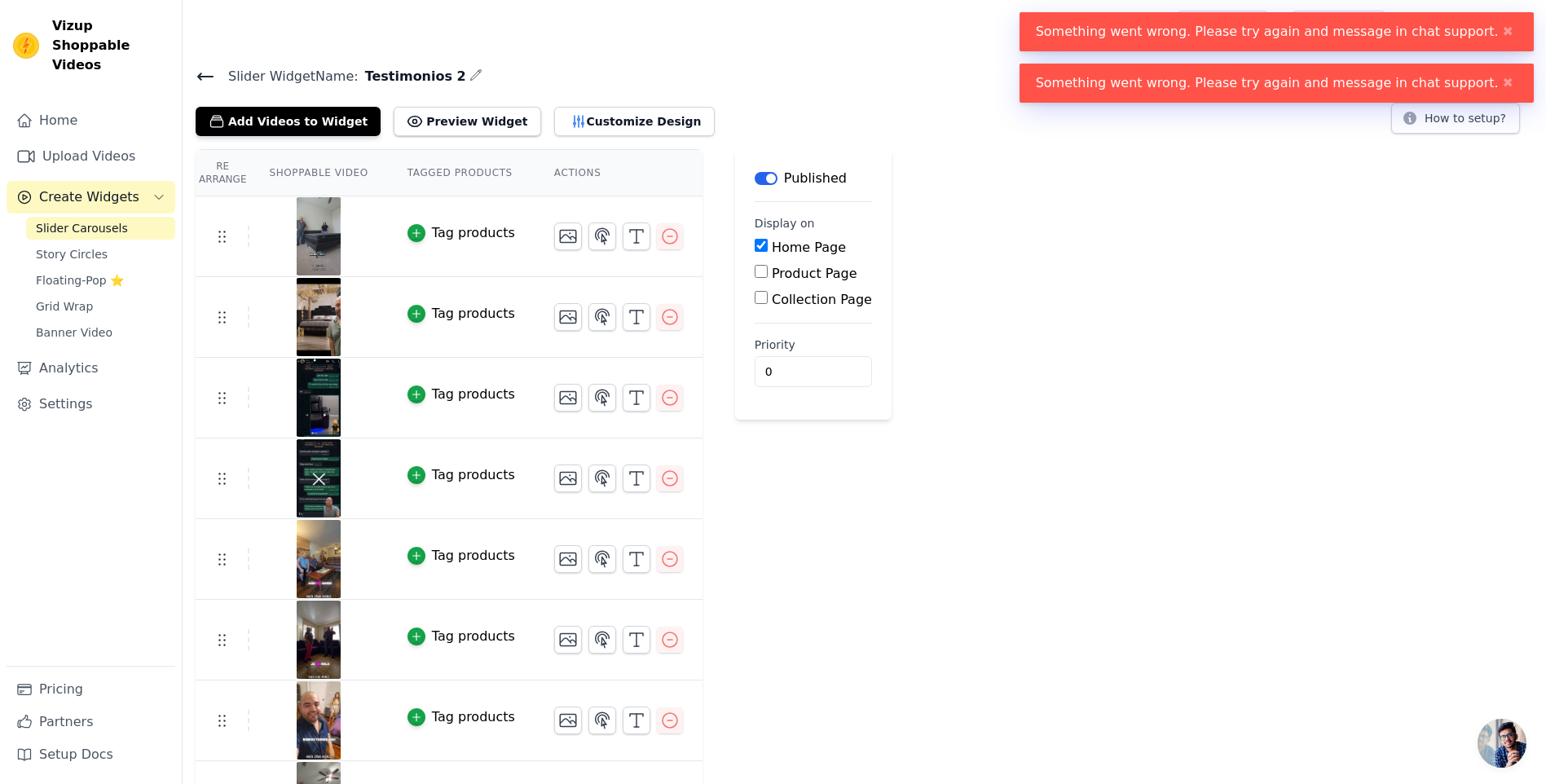
click at [1019, 241] on div "Re Arrange Shoppable Video Tagged Products Actions Tag products Tag products Ta…" at bounding box center [864, 657] width 1363 height 1015
